Goal: Information Seeking & Learning: Learn about a topic

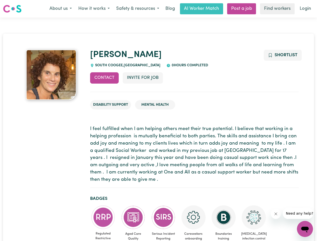
click at [60, 9] on button "About us" at bounding box center [60, 9] width 29 height 11
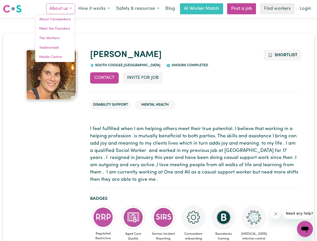
click at [94, 9] on button "How it works" at bounding box center [94, 9] width 38 height 11
click at [137, 9] on button "Safety & resources" at bounding box center [137, 9] width 49 height 11
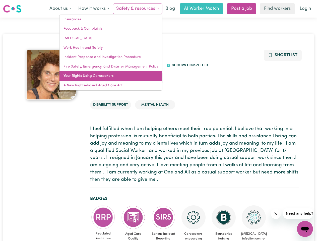
click at [104, 78] on link "Your Rights Using Careseekers" at bounding box center [110, 76] width 103 height 10
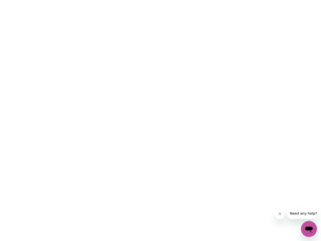
click at [143, 0] on html at bounding box center [160, 0] width 321 height 0
click at [282, 0] on html at bounding box center [160, 0] width 321 height 0
click at [103, 0] on html at bounding box center [160, 0] width 321 height 0
click at [133, 0] on html at bounding box center [160, 0] width 321 height 0
